Goal: Information Seeking & Learning: Check status

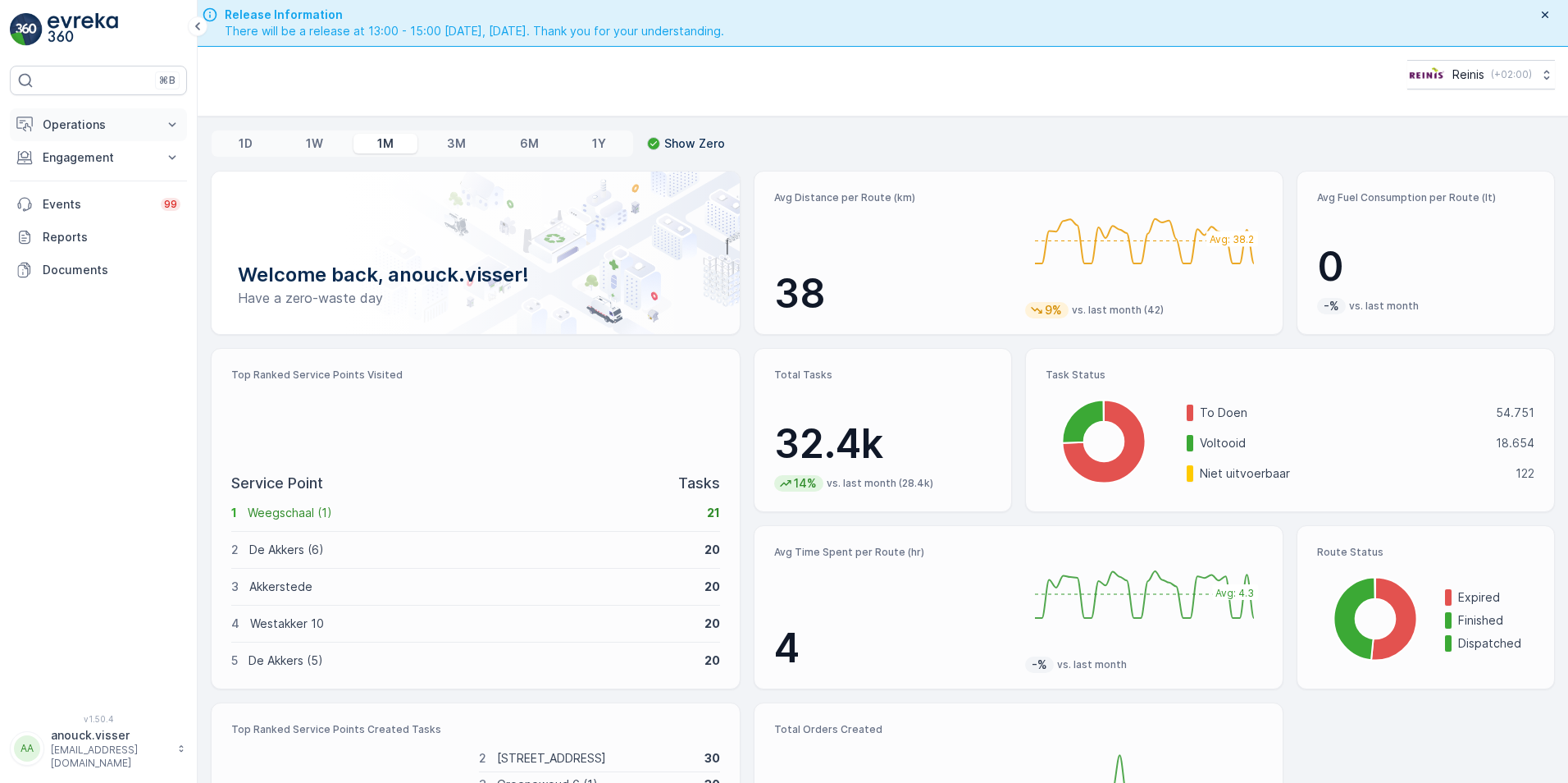
click at [127, 124] on p "Operations" at bounding box center [98, 124] width 112 height 16
click at [115, 263] on button "Engagement" at bounding box center [99, 272] width 178 height 32
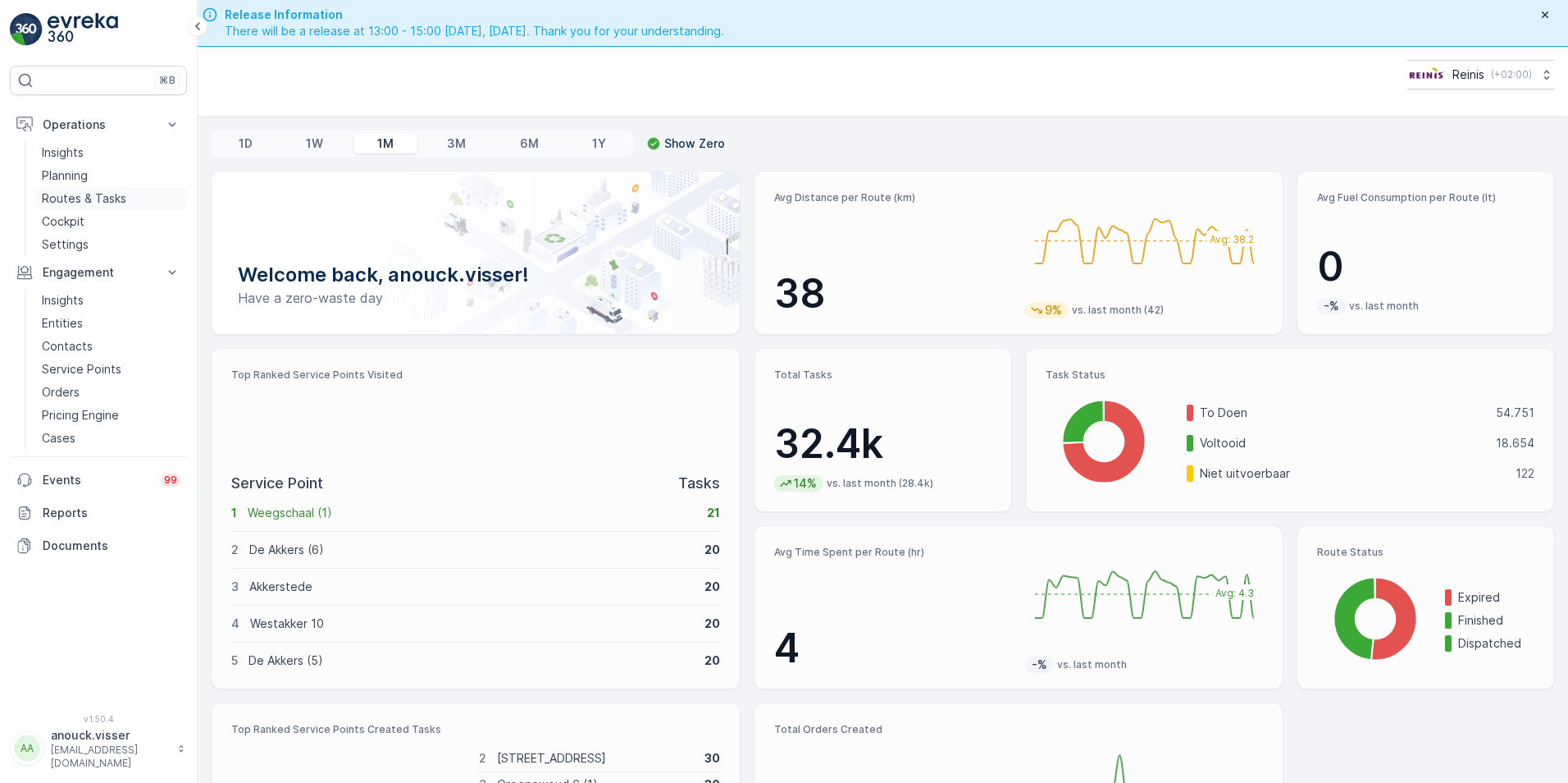
click at [106, 196] on p "Routes & Tasks" at bounding box center [84, 198] width 85 height 16
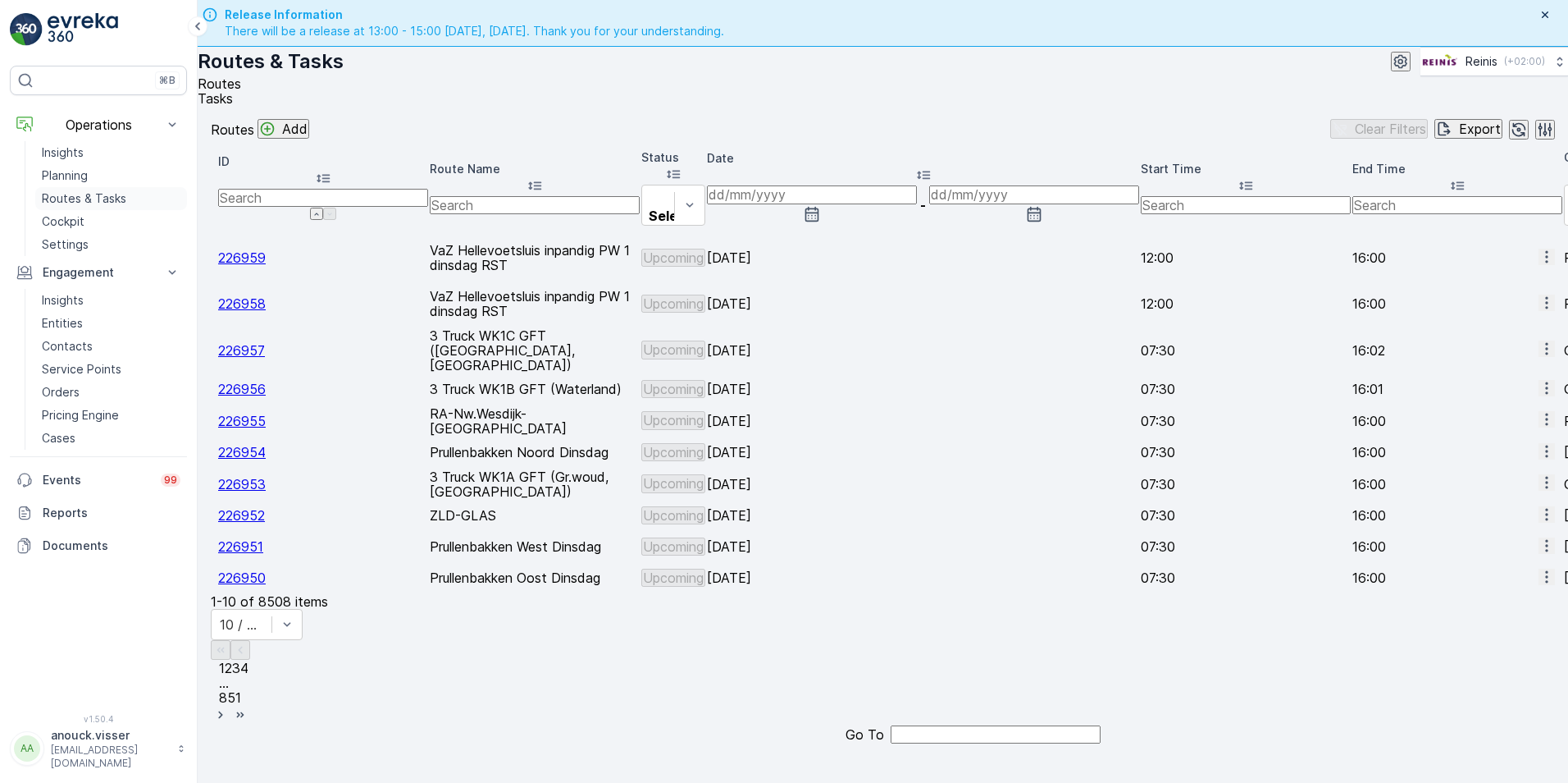
click at [108, 187] on link "Routes & Tasks" at bounding box center [111, 198] width 152 height 23
click at [819, 221] on icon "button" at bounding box center [813, 213] width 14 height 15
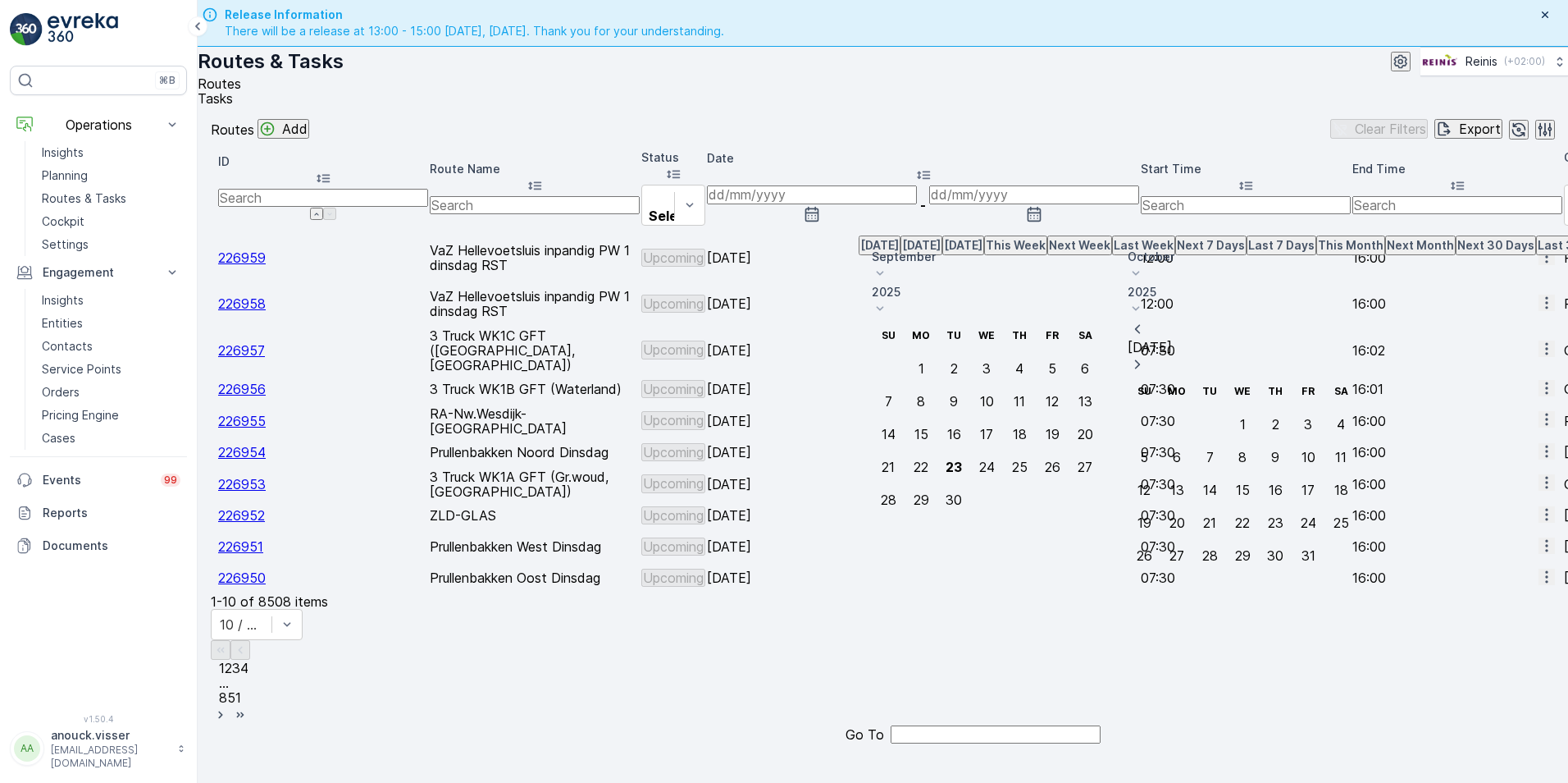
click at [913, 255] on button "[DATE]" at bounding box center [921, 245] width 42 height 20
type input "[DATE]"
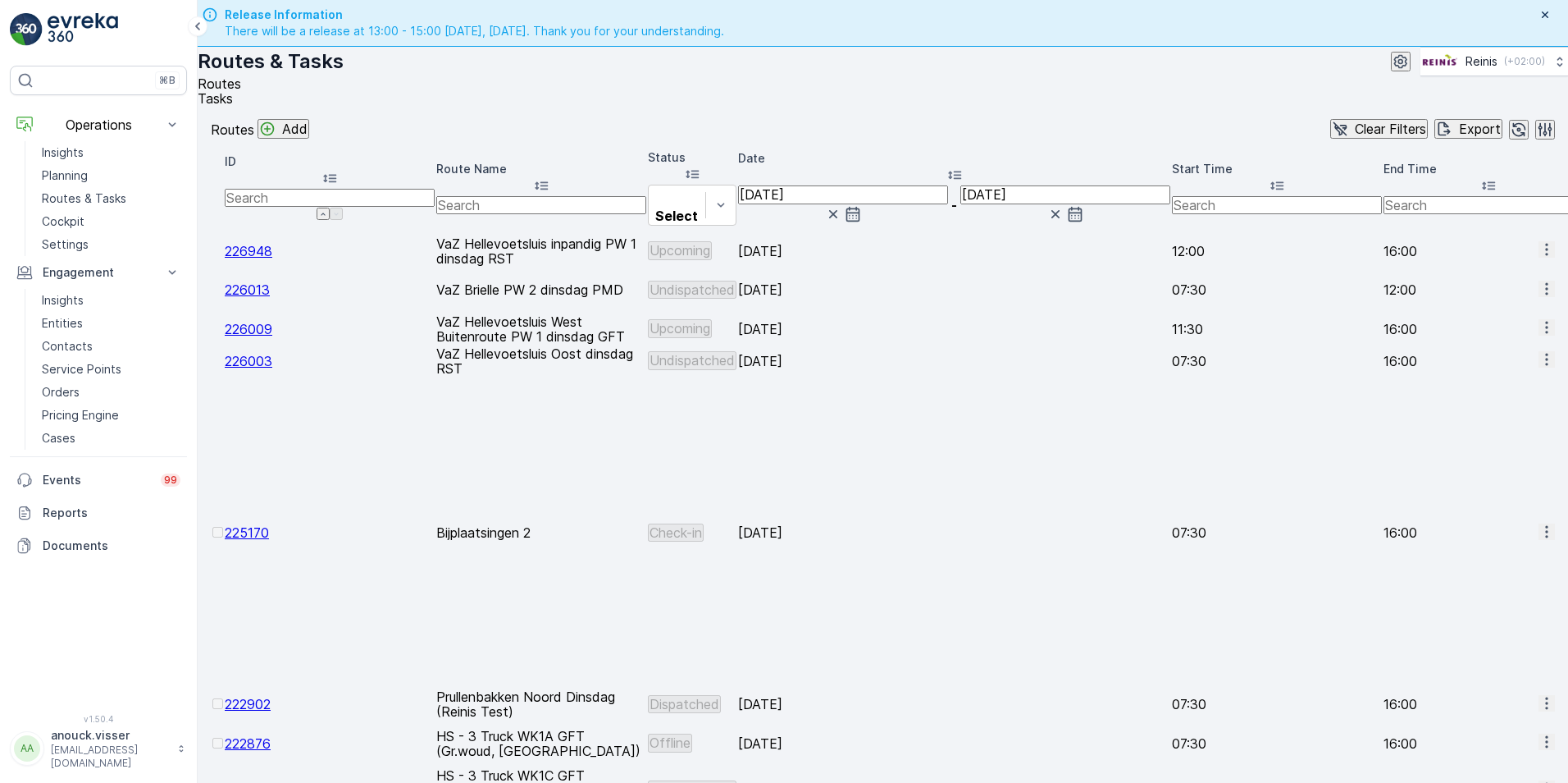
scroll to position [47, 0]
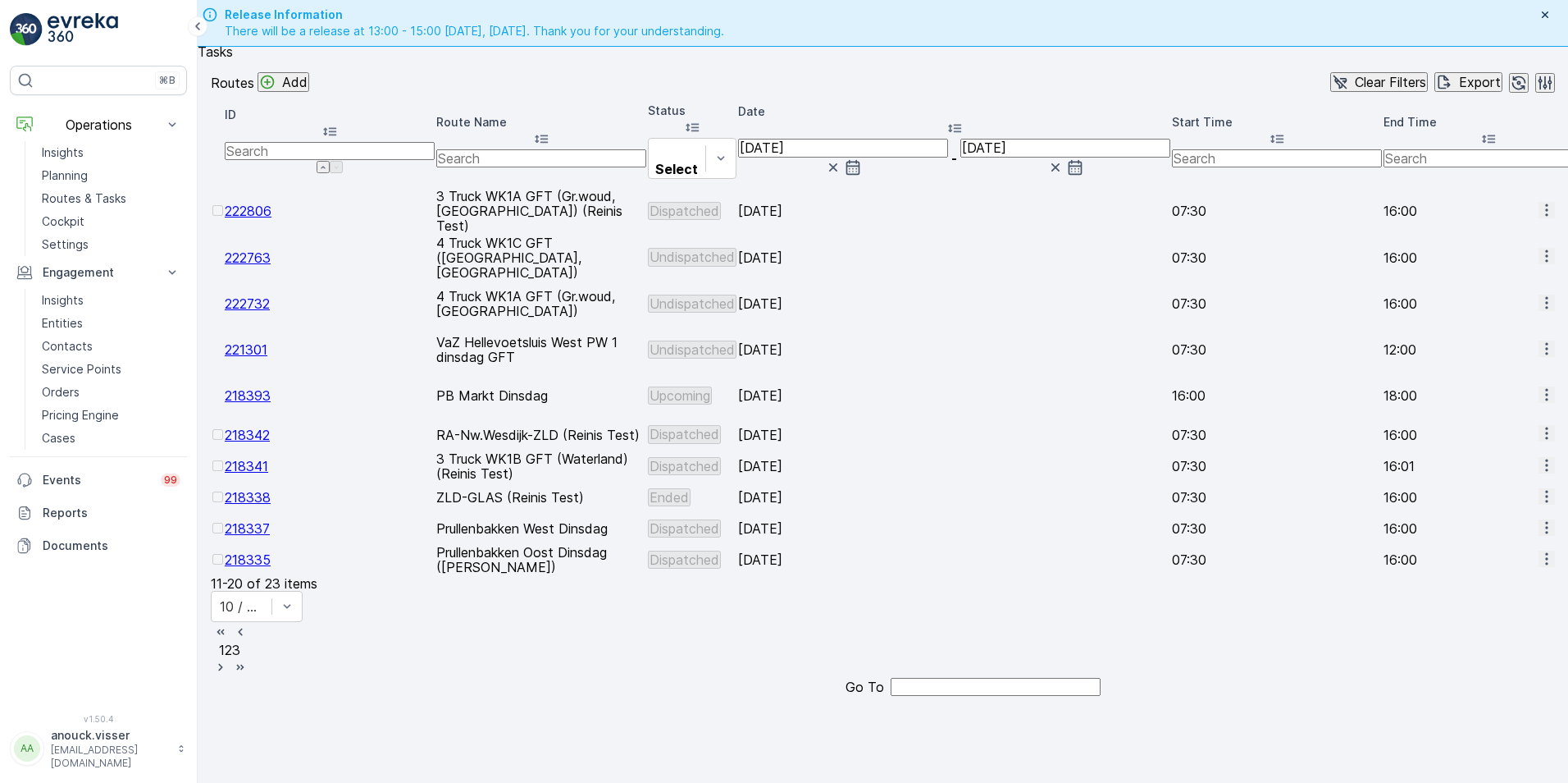
click at [241, 658] on span "3" at bounding box center [236, 649] width 9 height 16
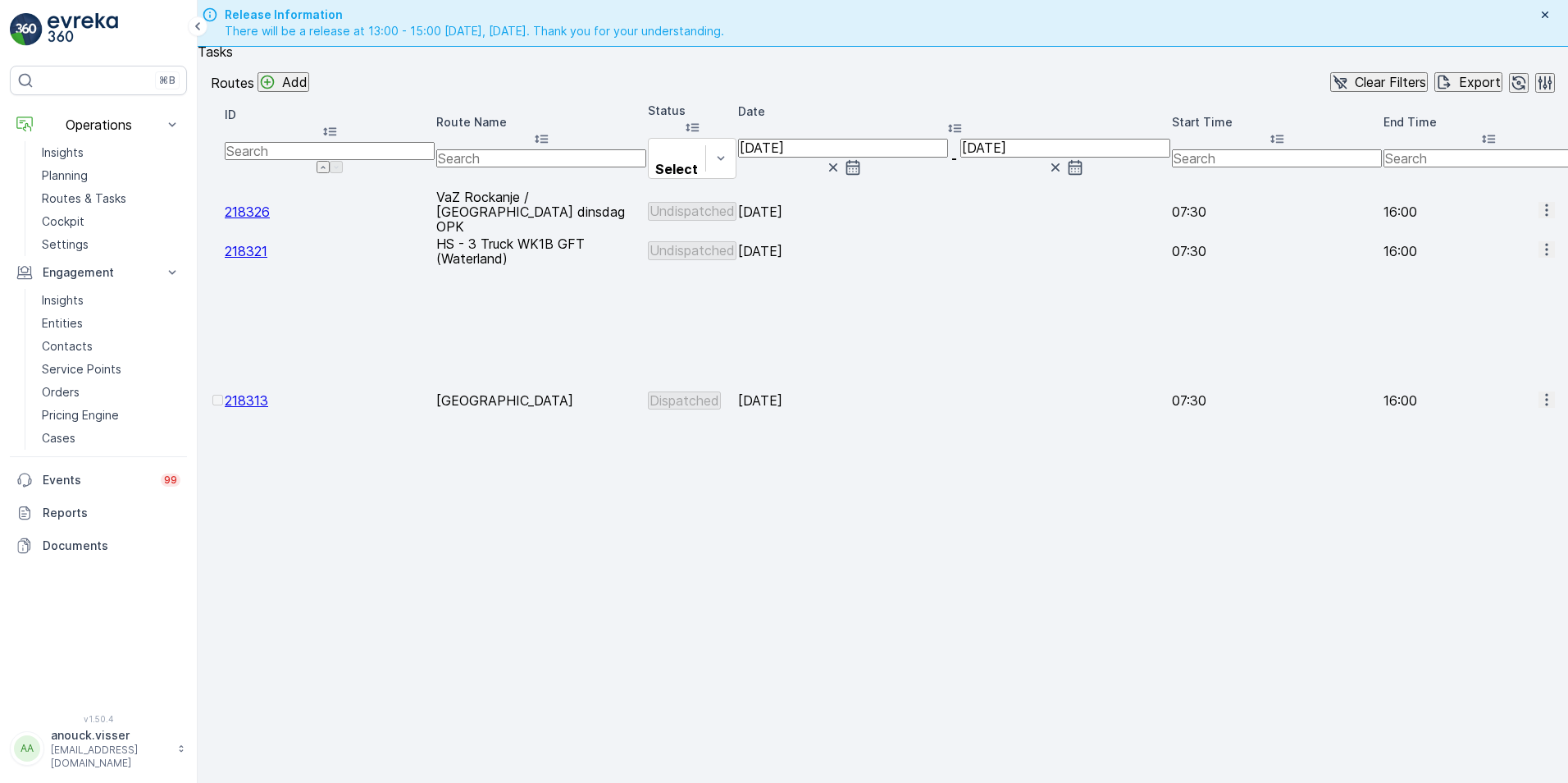
click at [1540, 391] on icon "button" at bounding box center [1546, 399] width 16 height 16
click at [1507, 324] on span "See More Details" at bounding box center [1504, 318] width 95 height 16
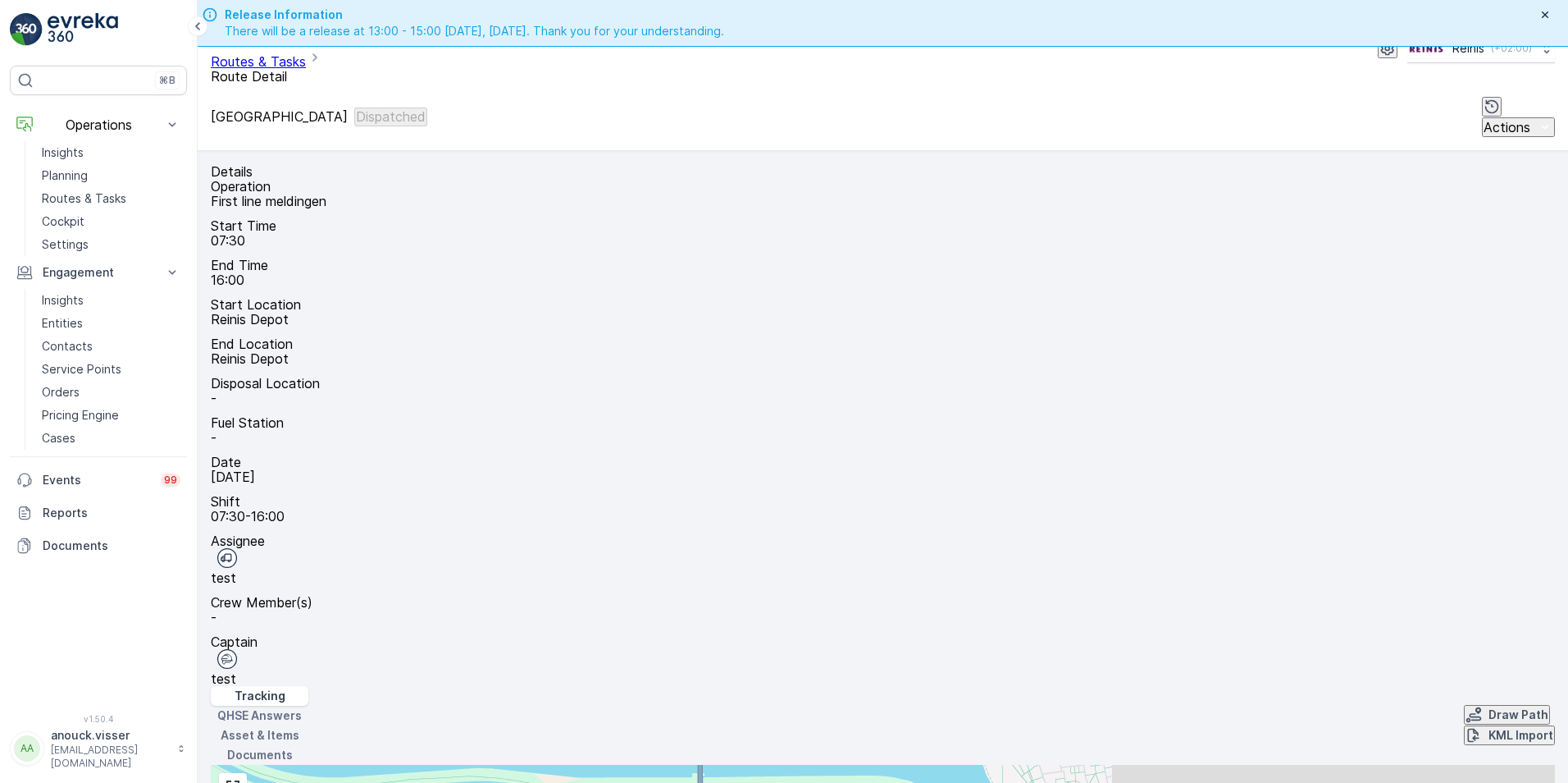
scroll to position [52, 0]
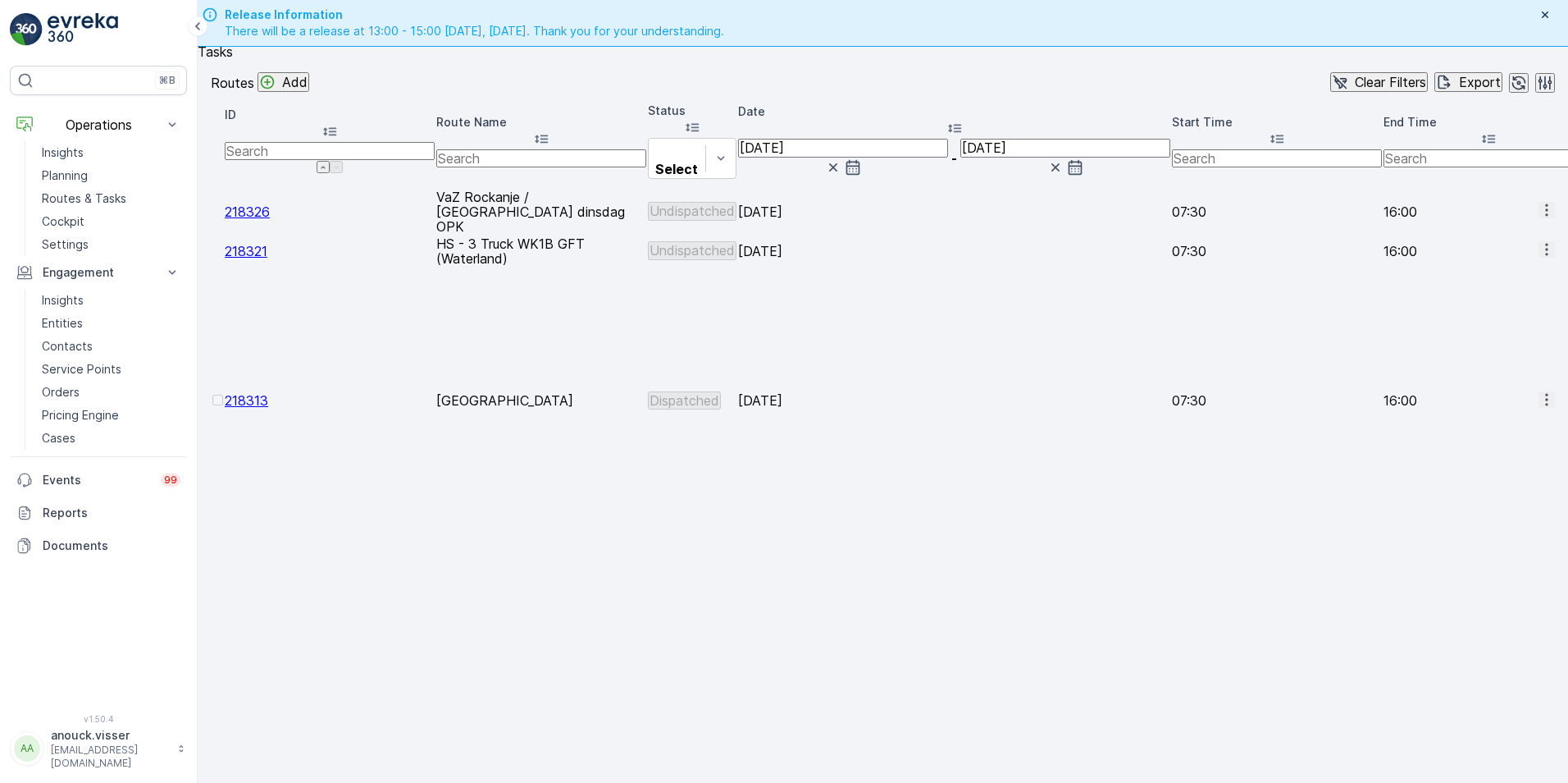
click at [1538, 391] on button "button" at bounding box center [1546, 399] width 16 height 16
click at [1486, 340] on span "View Route Tracking" at bounding box center [1513, 344] width 114 height 16
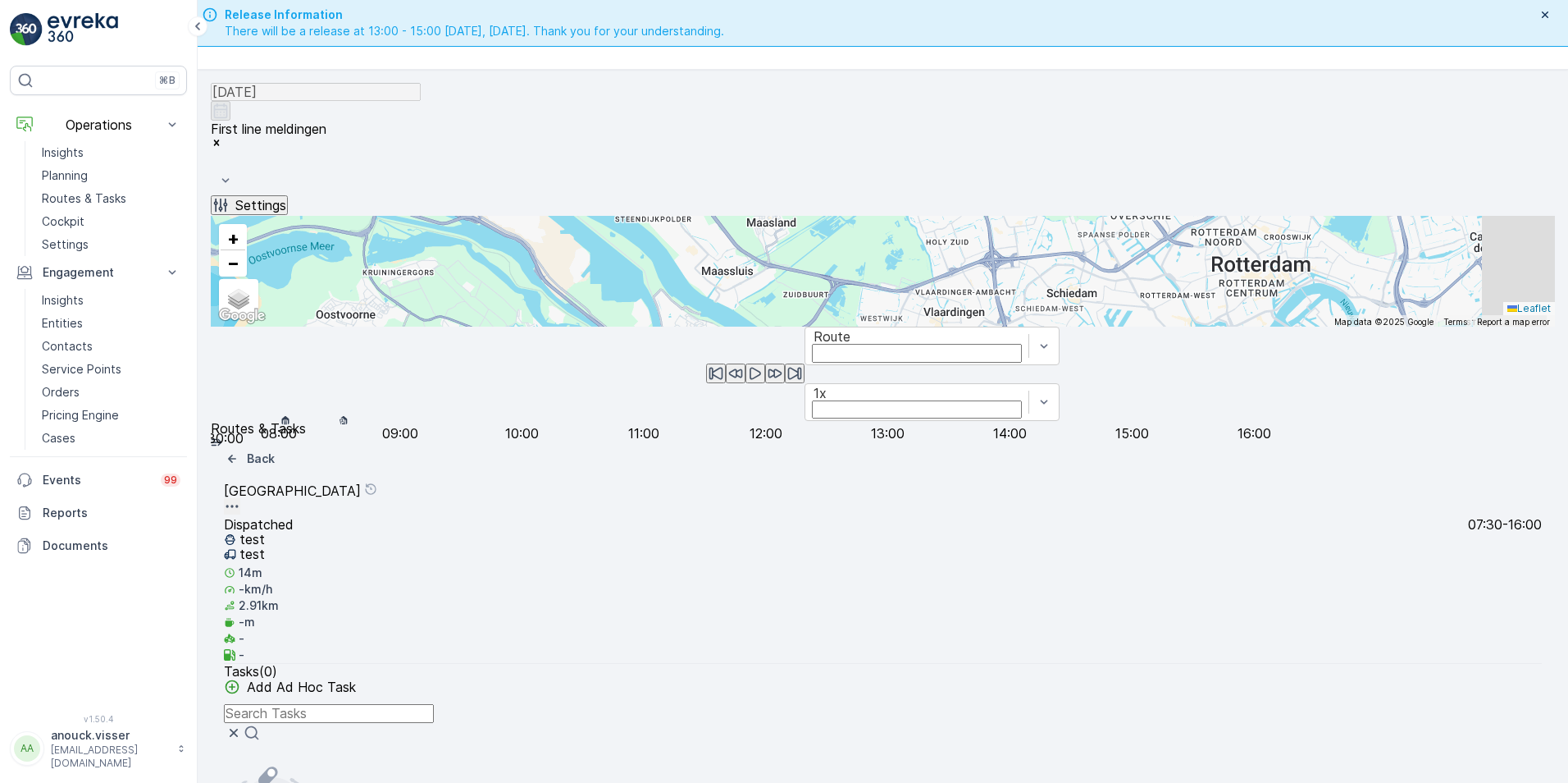
drag, startPoint x: 985, startPoint y: 551, endPoint x: 1012, endPoint y: 429, distance: 125.0
click at [1012, 326] on div "+ − Satellite Roadmap Terrain Hybrid Leaflet Keyboard shortcuts Map Data Map da…" at bounding box center [883, 272] width 1344 height 111
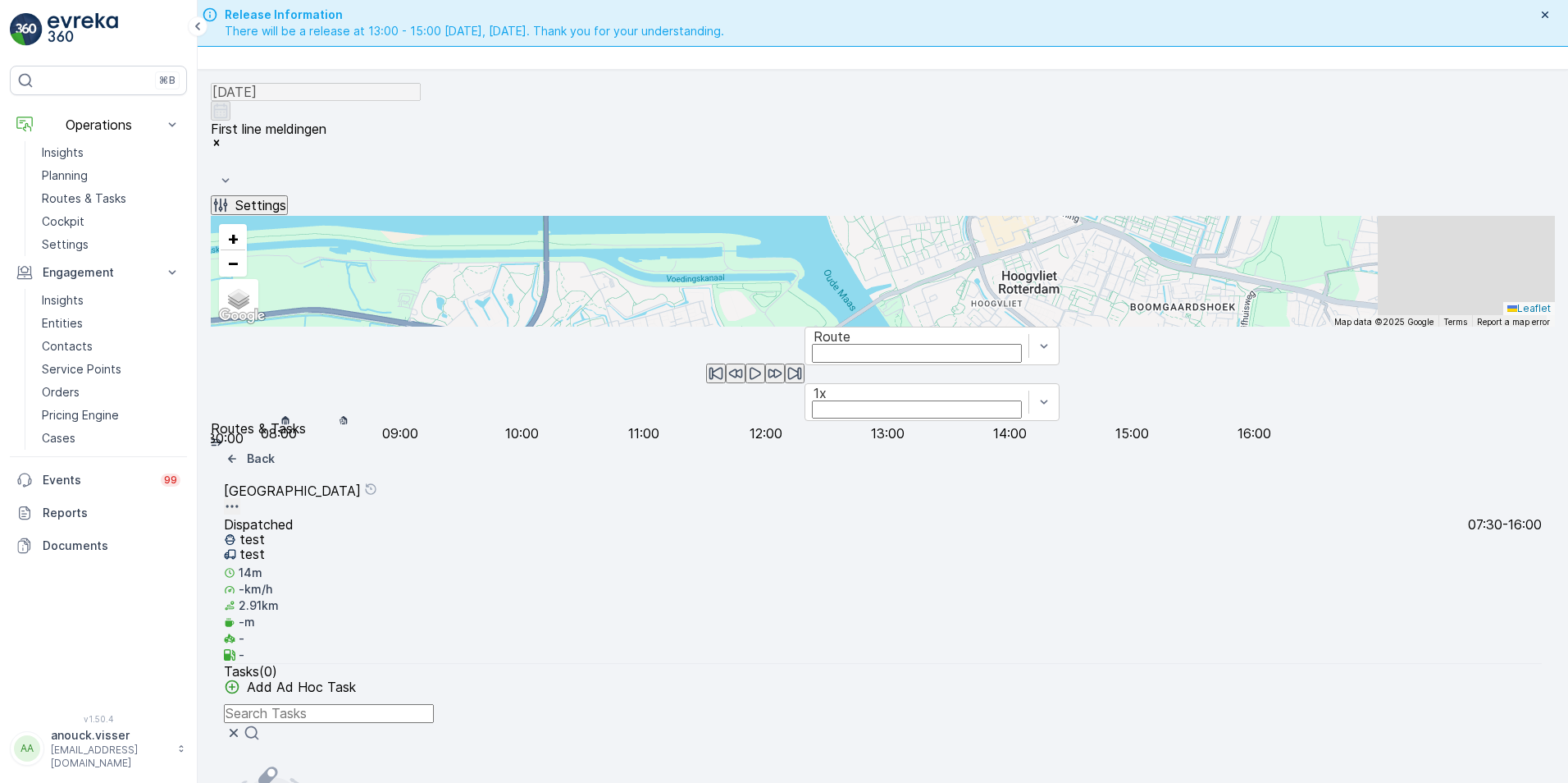
drag, startPoint x: 930, startPoint y: 505, endPoint x: 921, endPoint y: 379, distance: 126.3
click at [938, 326] on div "+ − Satellite Roadmap Terrain Hybrid Leaflet Keyboard shortcuts Map Data Map da…" at bounding box center [883, 272] width 1344 height 111
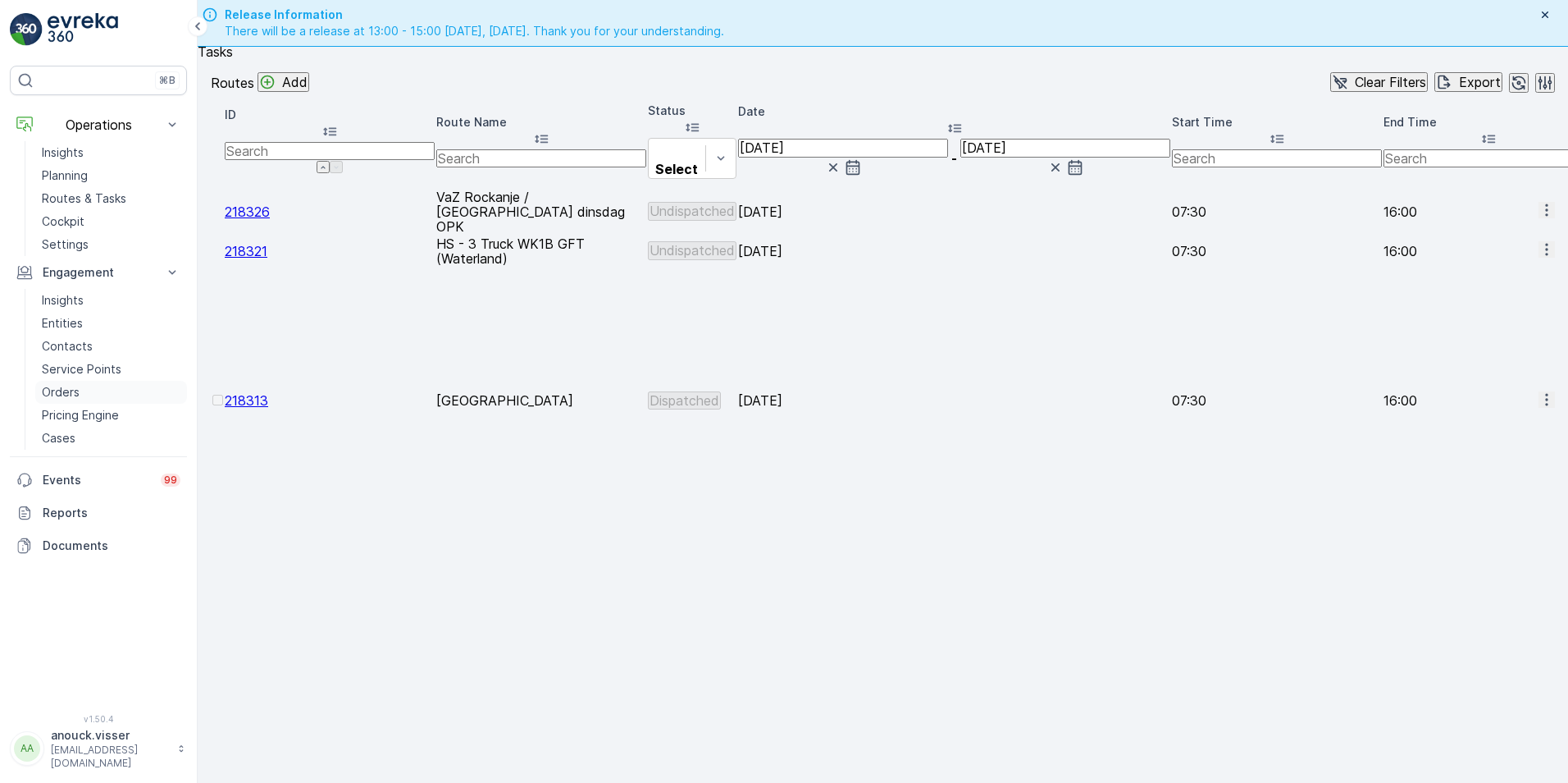
click at [69, 385] on p "Orders" at bounding box center [61, 392] width 38 height 16
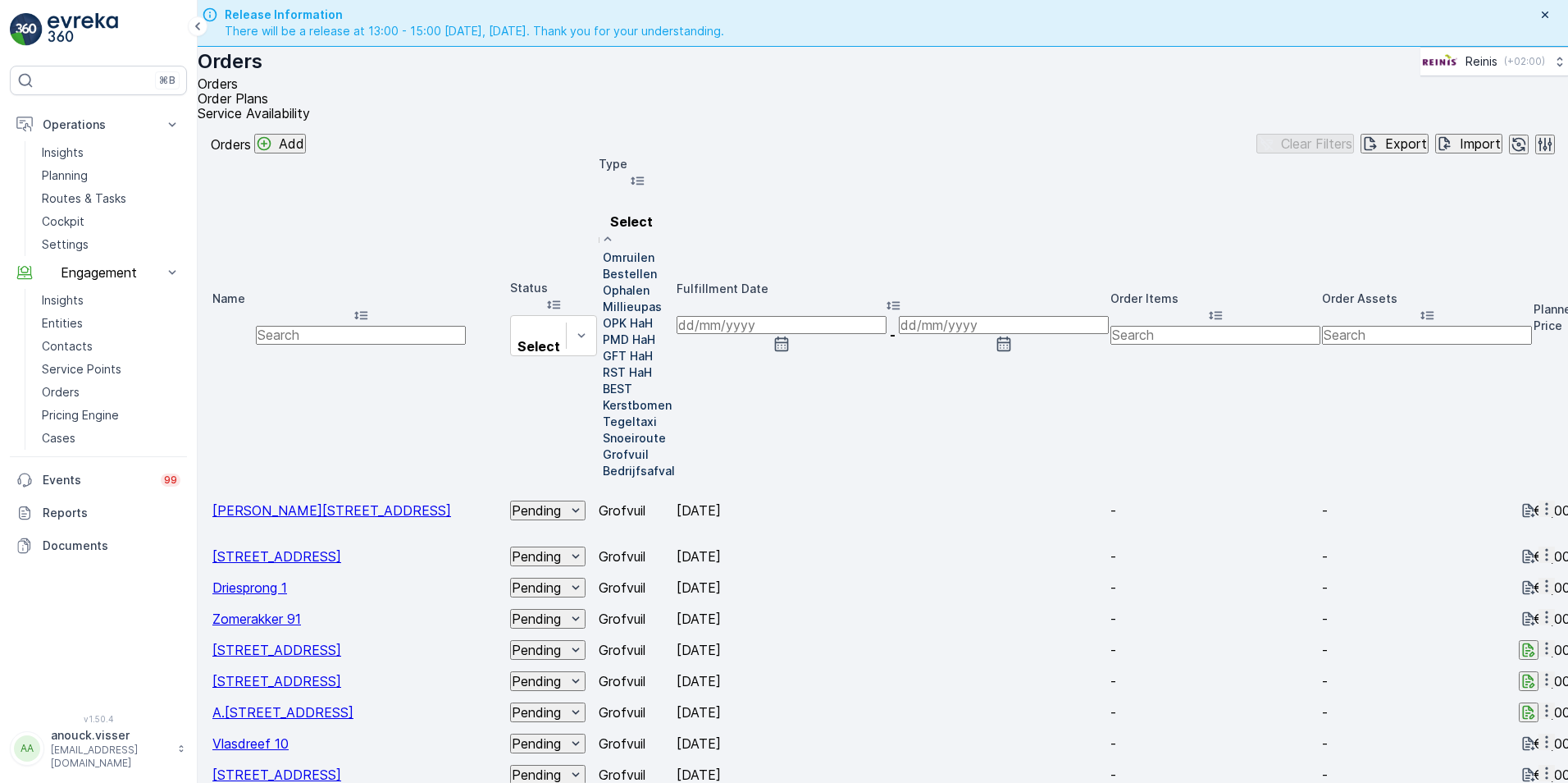
click at [887, 316] on input at bounding box center [782, 324] width 210 height 18
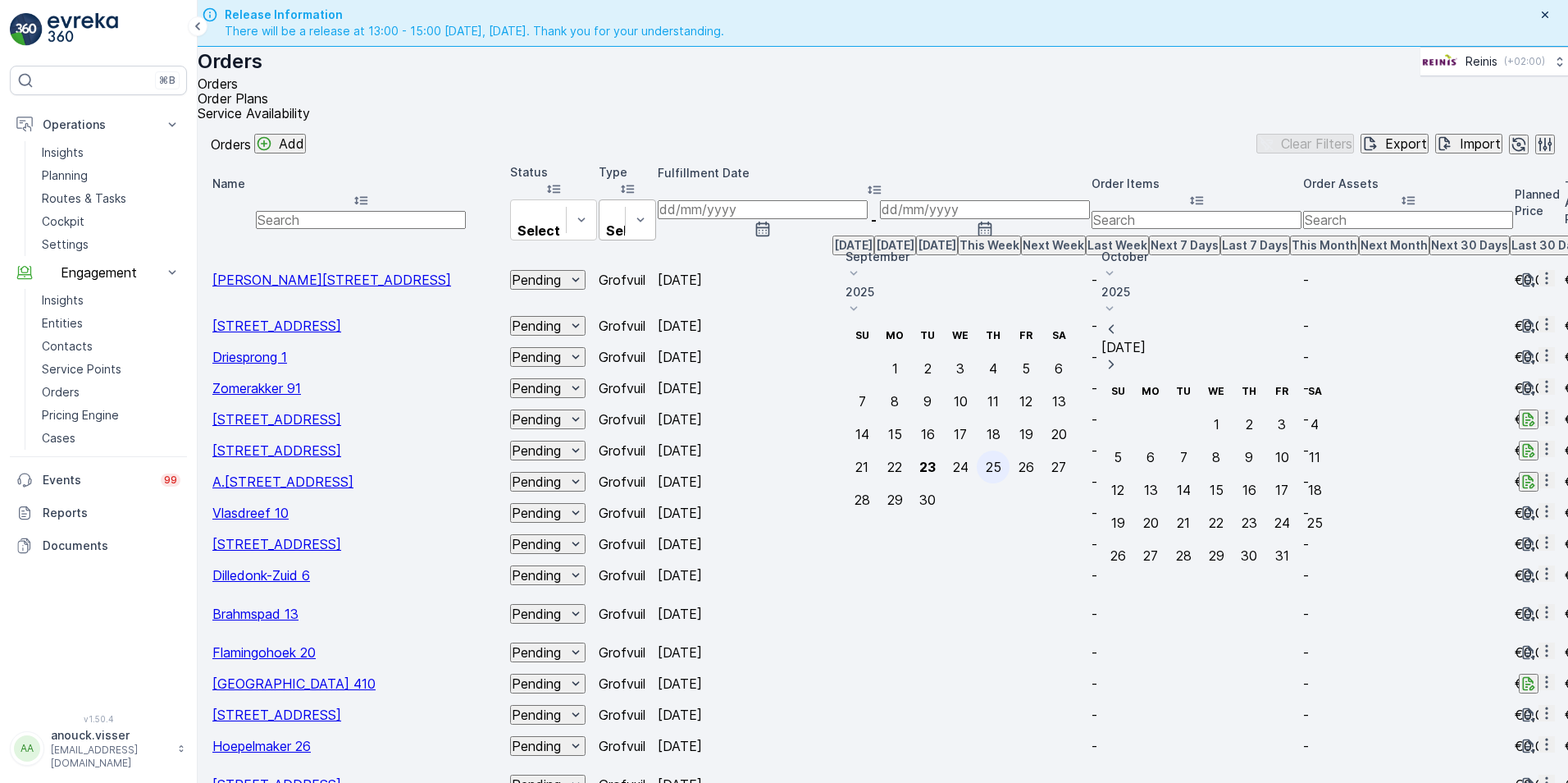
click at [1001, 459] on div "25" at bounding box center [994, 466] width 15 height 15
type input "[DATE]"
click at [1001, 459] on div "25" at bounding box center [994, 466] width 15 height 15
type input "[DATE]"
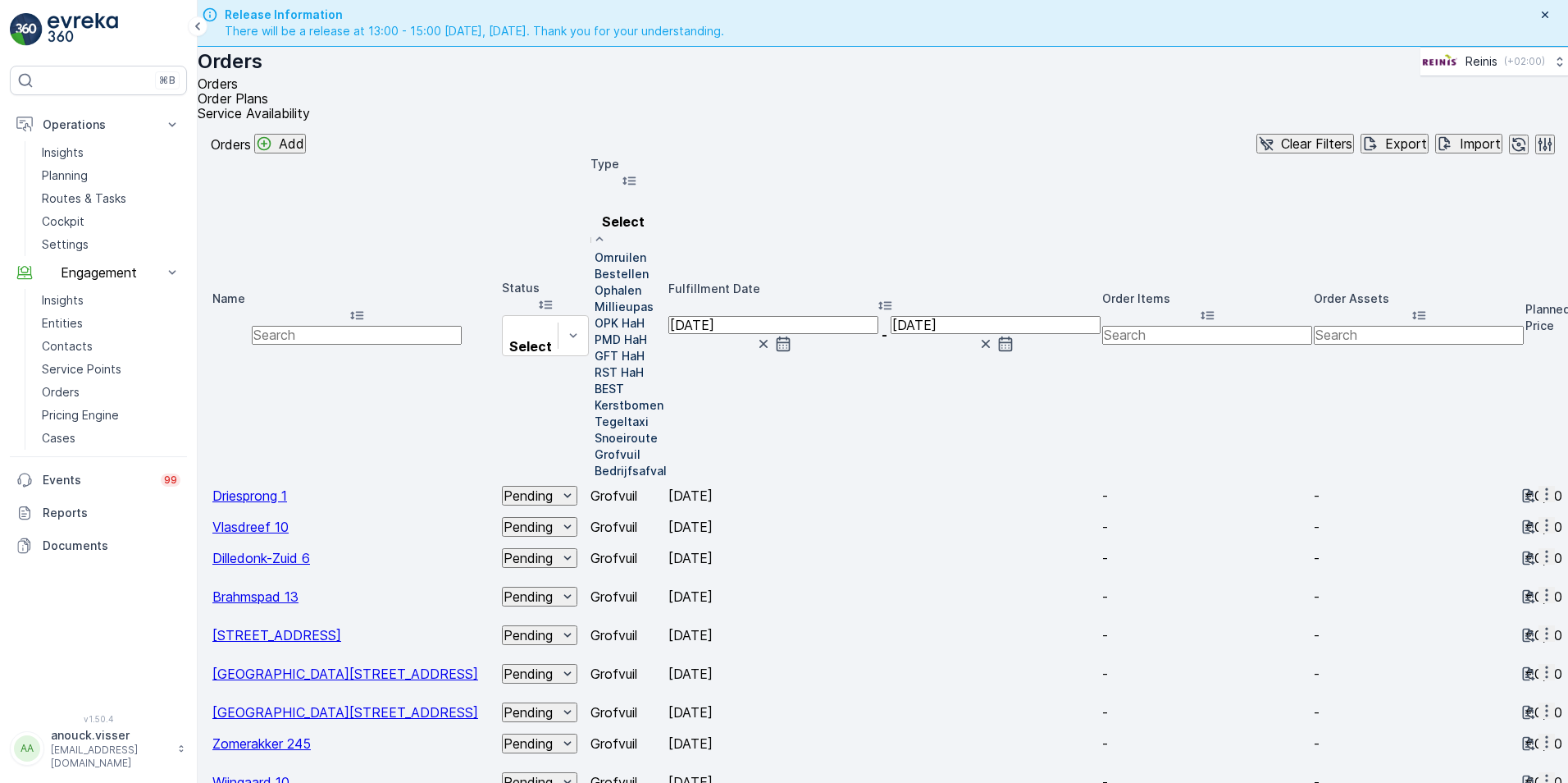
scroll to position [174, 0]
click at [640, 447] on p "Grofvuil" at bounding box center [618, 454] width 46 height 16
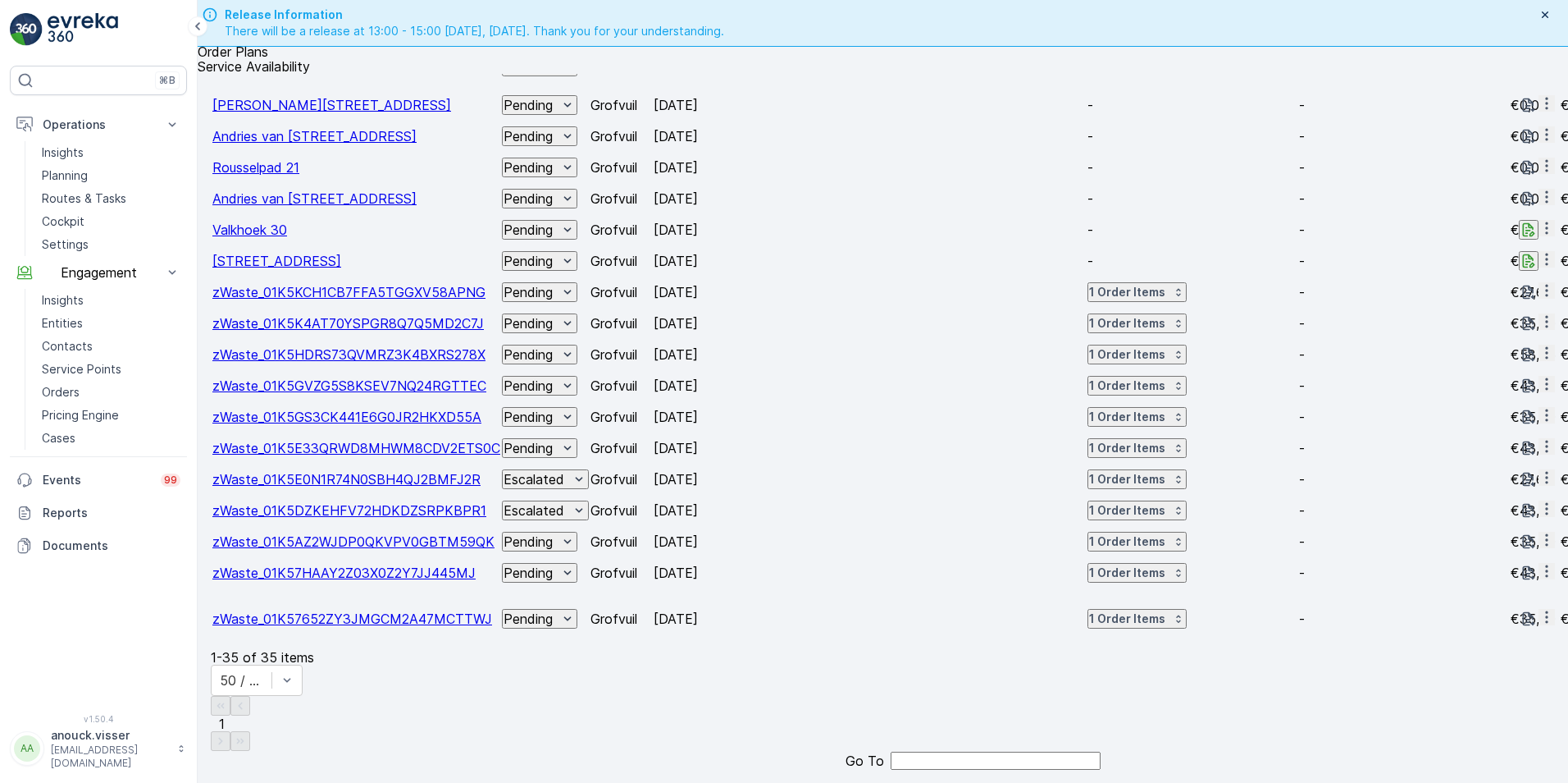
scroll to position [0, 855]
